Goal: Transaction & Acquisition: Purchase product/service

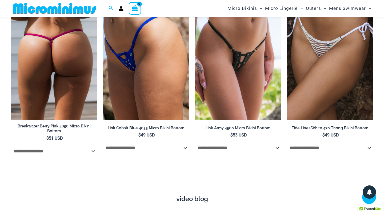
scroll to position [1494, 0]
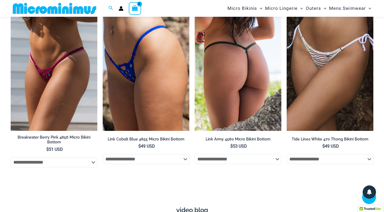
click at [211, 73] on img at bounding box center [237, 66] width 87 height 130
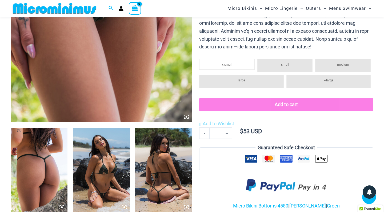
scroll to position [204, 0]
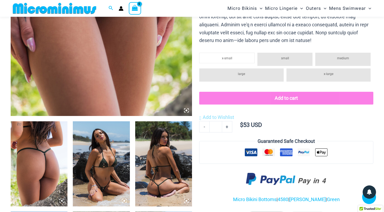
click at [108, 172] on img at bounding box center [101, 163] width 57 height 85
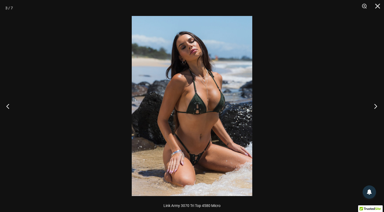
click at [377, 105] on button "Next" at bounding box center [374, 106] width 20 height 27
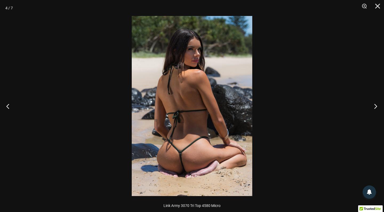
click at [377, 105] on button "Next" at bounding box center [374, 106] width 20 height 27
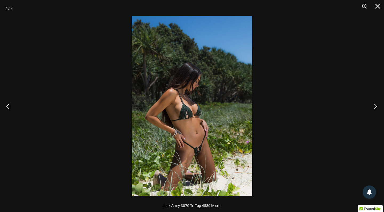
click at [377, 105] on button "Next" at bounding box center [374, 106] width 20 height 27
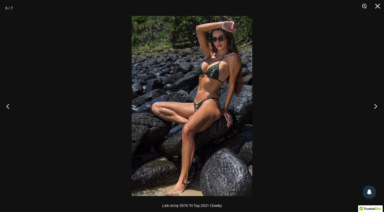
click at [377, 105] on button "Next" at bounding box center [374, 106] width 20 height 27
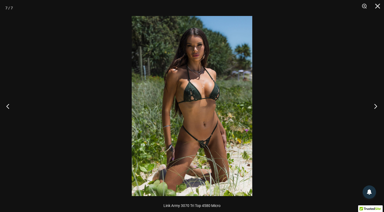
click at [377, 105] on button "Next" at bounding box center [374, 106] width 20 height 27
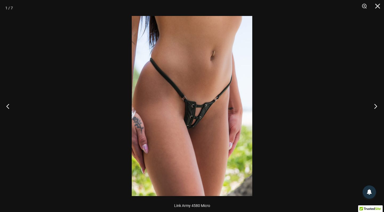
click at [377, 105] on button "Next" at bounding box center [374, 106] width 20 height 27
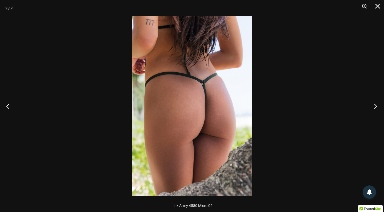
click at [377, 105] on button "Next" at bounding box center [374, 106] width 20 height 27
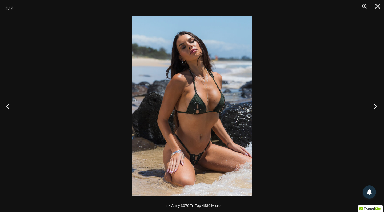
click at [377, 105] on button "Next" at bounding box center [374, 106] width 20 height 27
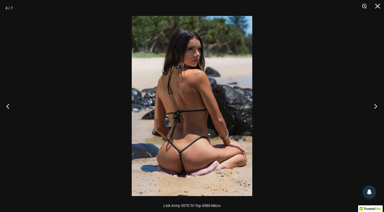
click at [377, 105] on button "Next" at bounding box center [374, 106] width 20 height 27
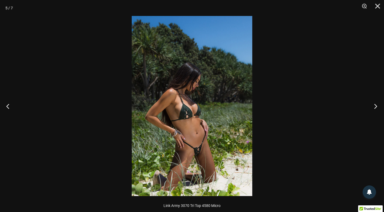
click at [377, 105] on button "Next" at bounding box center [374, 106] width 20 height 27
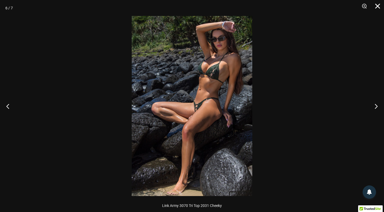
click at [376, 9] on button "Close" at bounding box center [375, 8] width 13 height 16
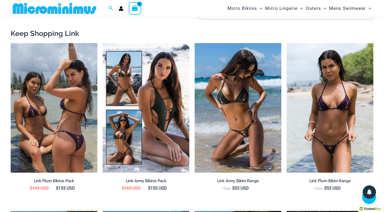
scroll to position [491, 0]
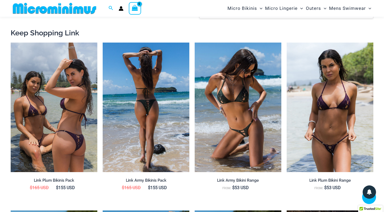
click at [142, 132] on img at bounding box center [146, 108] width 87 height 130
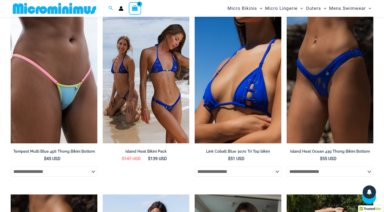
scroll to position [1702, 0]
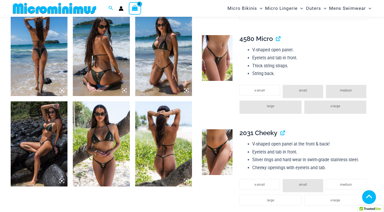
scroll to position [315, 0]
